Goal: Check status: Check status

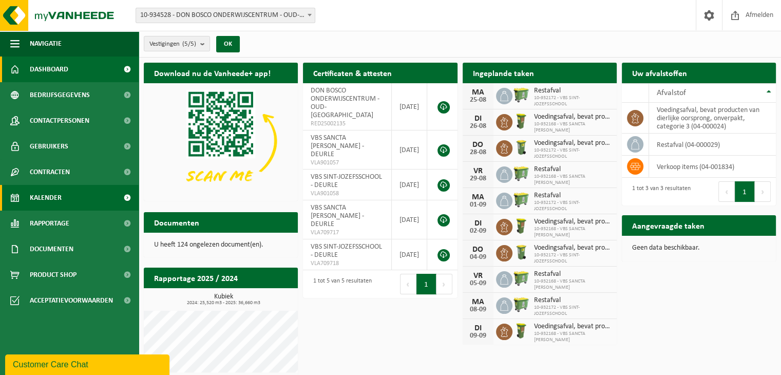
click at [56, 193] on span "Kalender" at bounding box center [46, 198] width 32 height 26
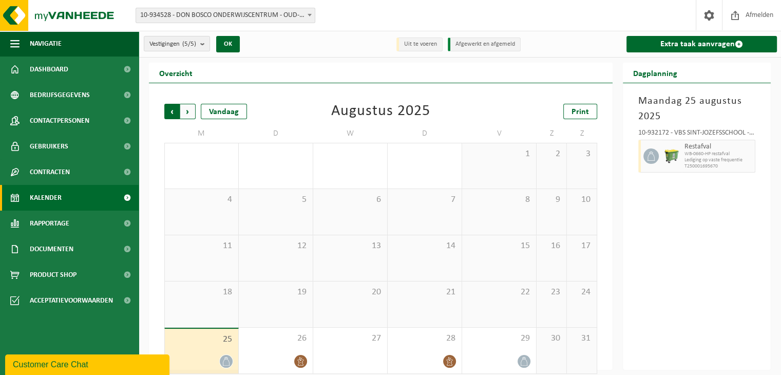
click at [184, 111] on span "Volgende" at bounding box center [187, 111] width 15 height 15
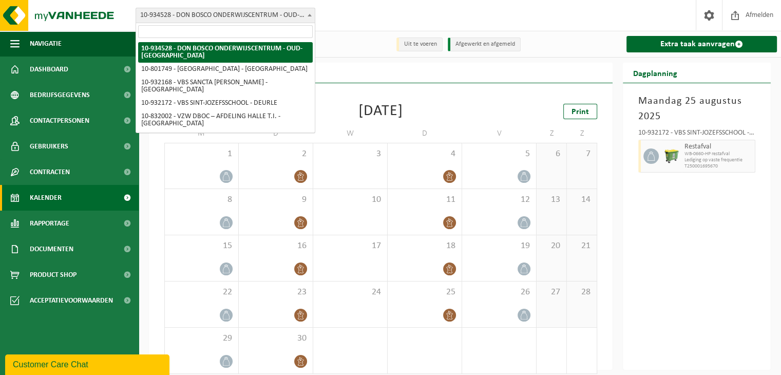
click at [296, 15] on span "10-934528 - DON BOSCO ONDERWIJSCENTRUM - OUD-[GEOGRAPHIC_DATA]" at bounding box center [225, 15] width 179 height 14
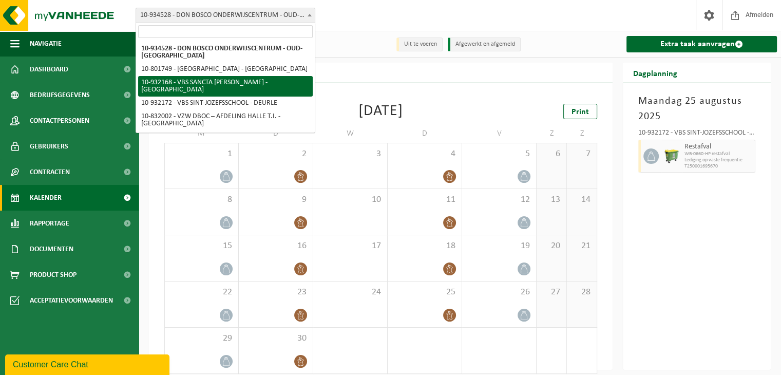
select select "136410"
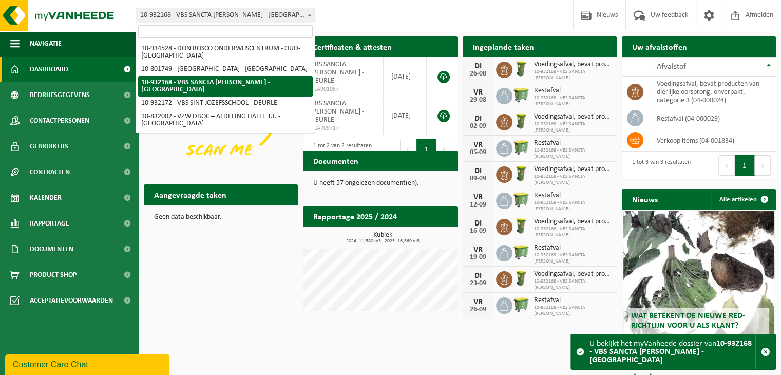
click at [297, 13] on span "10-932168 - VBS SANCTA [PERSON_NAME] - [GEOGRAPHIC_DATA]" at bounding box center [225, 15] width 179 height 14
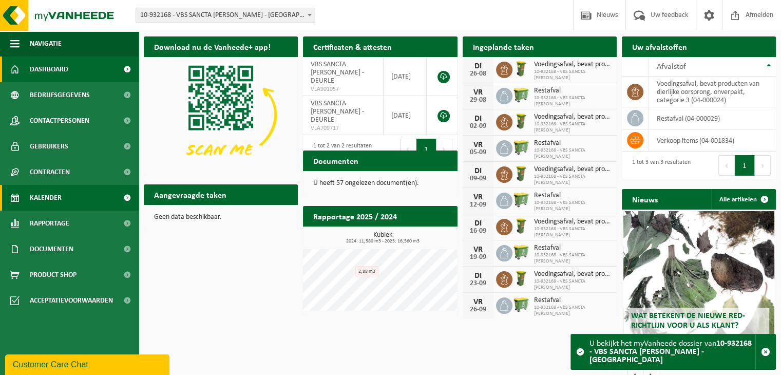
click at [49, 197] on span "Kalender" at bounding box center [46, 198] width 32 height 26
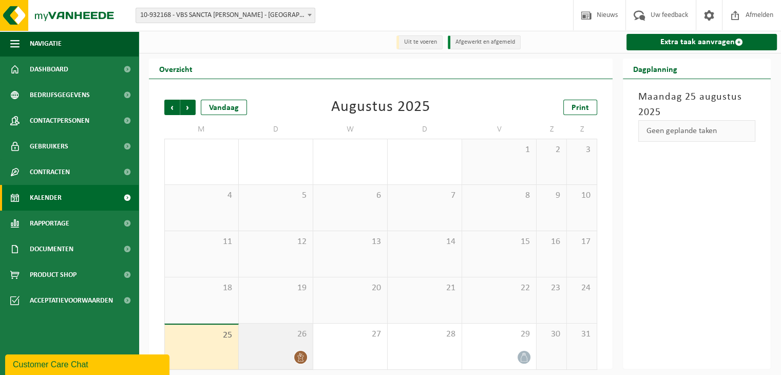
scroll to position [6, 0]
